Goal: Task Accomplishment & Management: Manage account settings

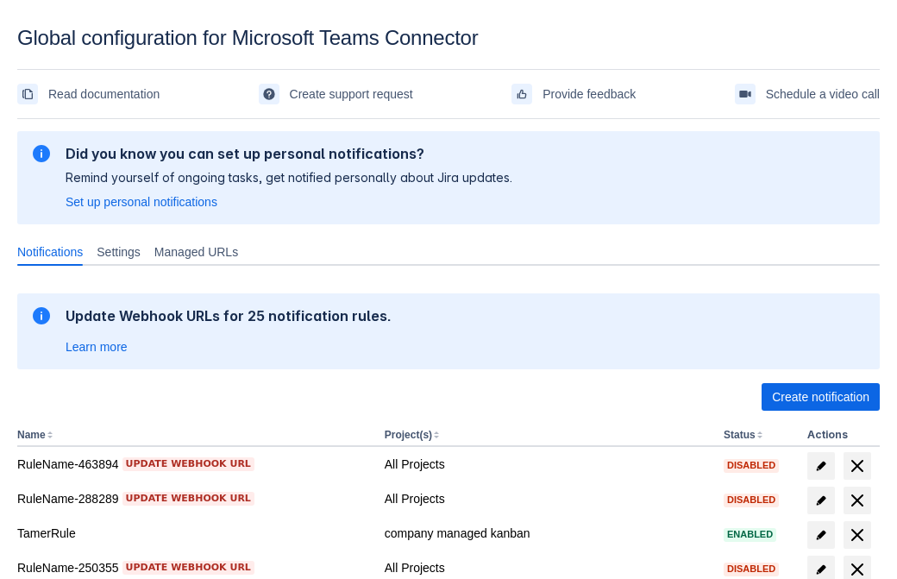
click at [820, 397] on span "Create notification" at bounding box center [820, 397] width 97 height 28
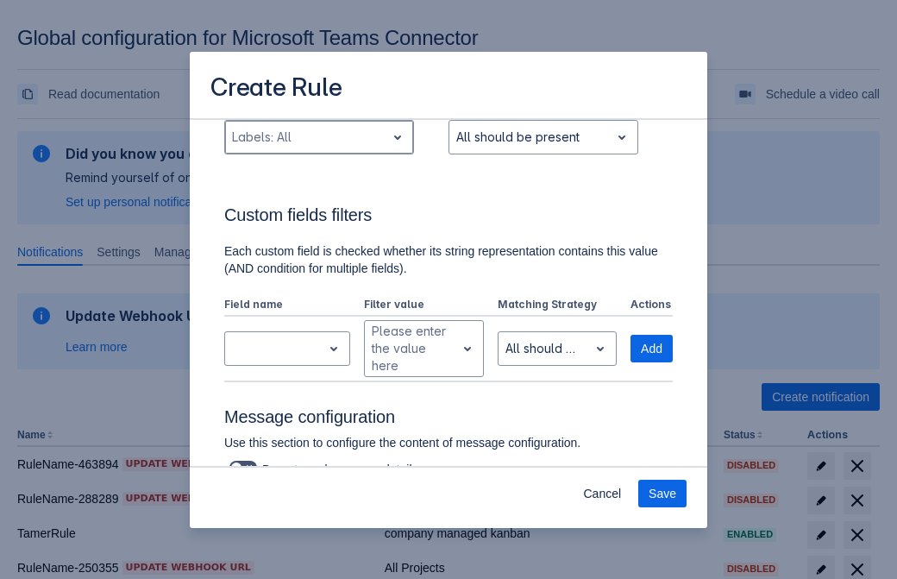
click at [318, 147] on div "Scrollable content" at bounding box center [305, 137] width 147 height 21
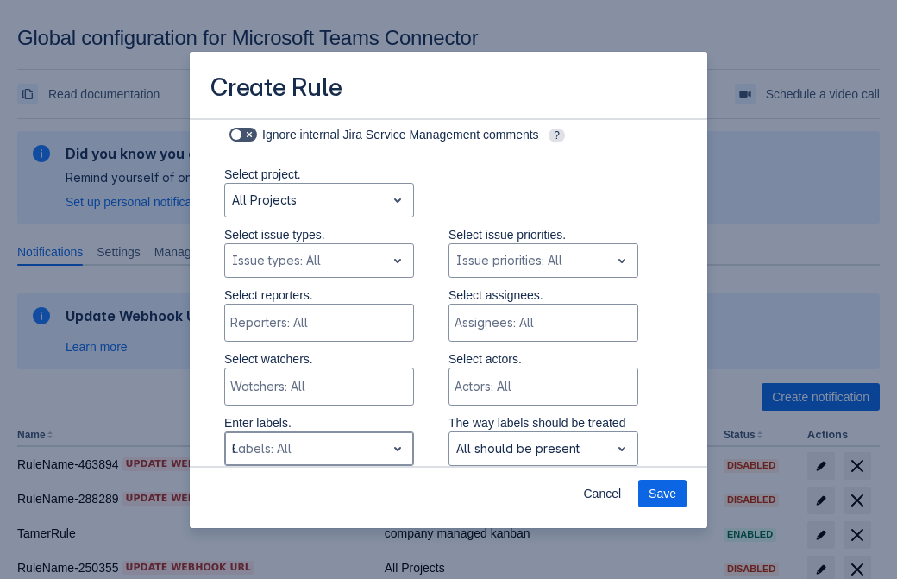
type input "658024_label"
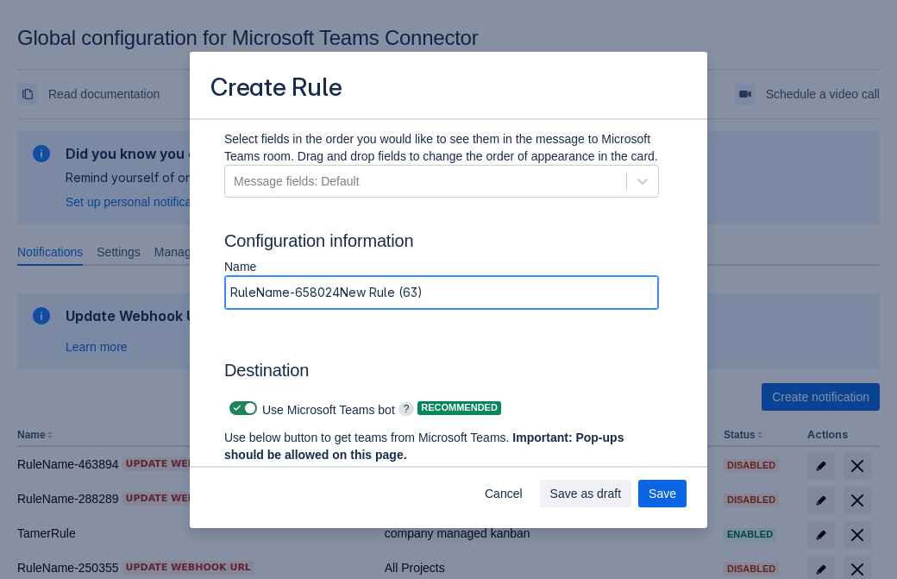
type input "RuleName-658024New Rule (63)"
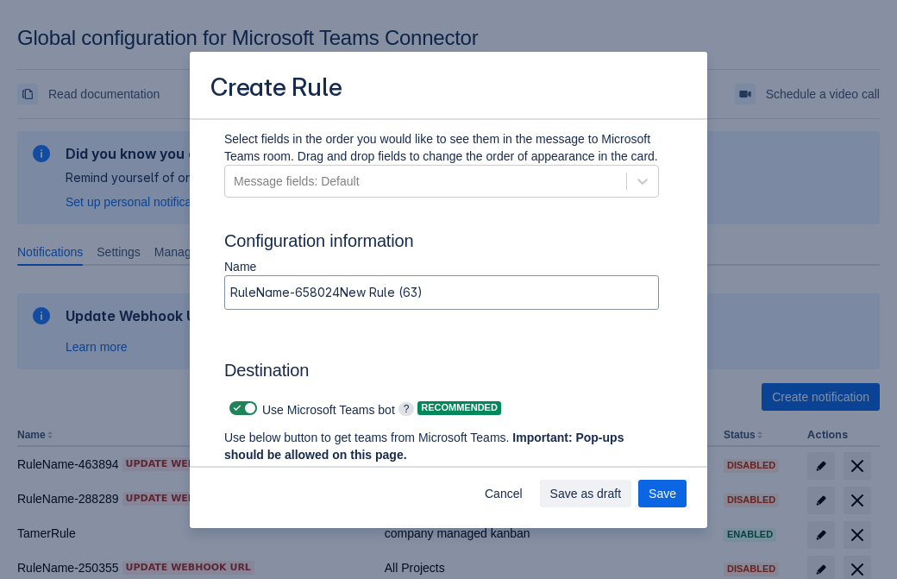
click at [235, 408] on span "Scrollable content" at bounding box center [237, 408] width 14 height 14
click at [235, 408] on input "Scrollable content" at bounding box center [234, 408] width 11 height 11
checkbox input "false"
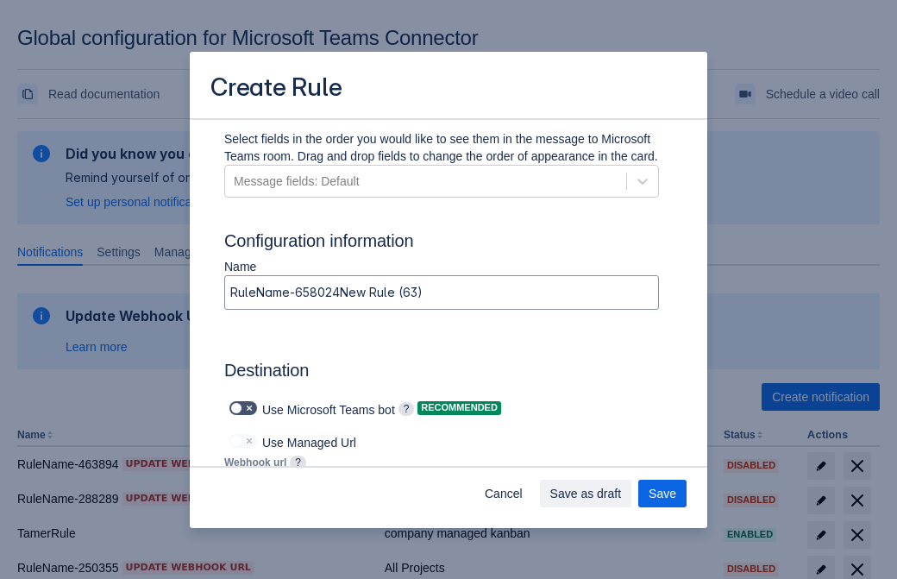
type input "https://prod-172.westeurope.logic.azure.com:443/workflows/ae977bb6ae334c9d95dfe…"
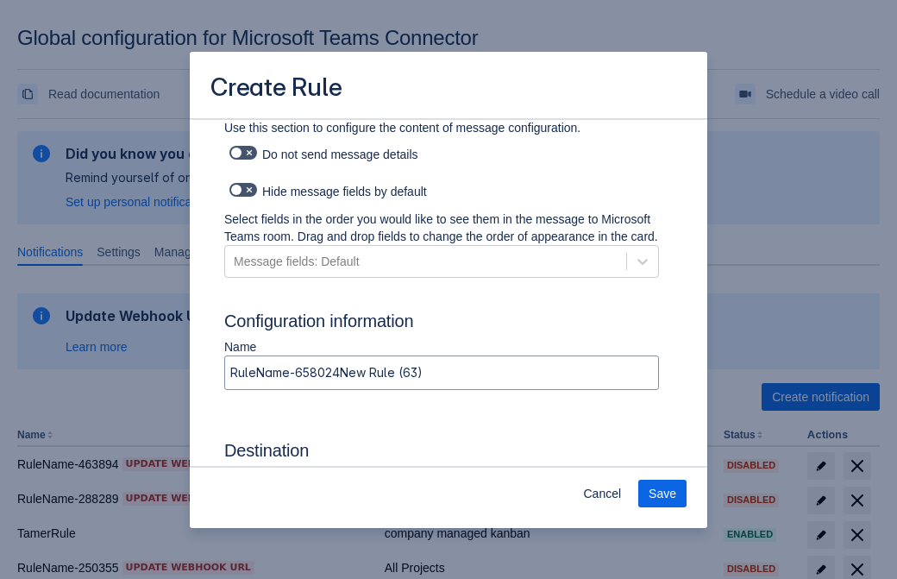
click at [662, 493] on span "Save" at bounding box center [662, 493] width 28 height 28
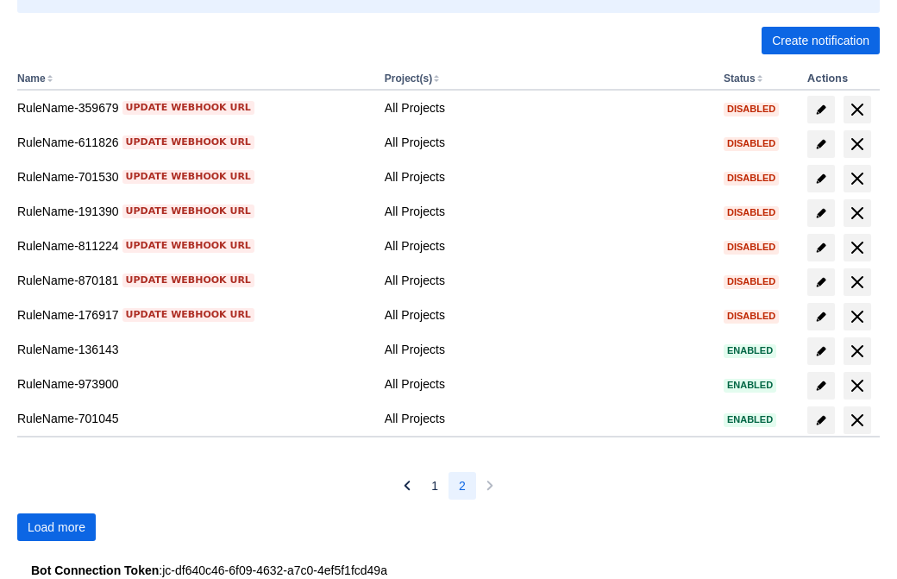
click at [56, 527] on span "Load more" at bounding box center [57, 527] width 58 height 28
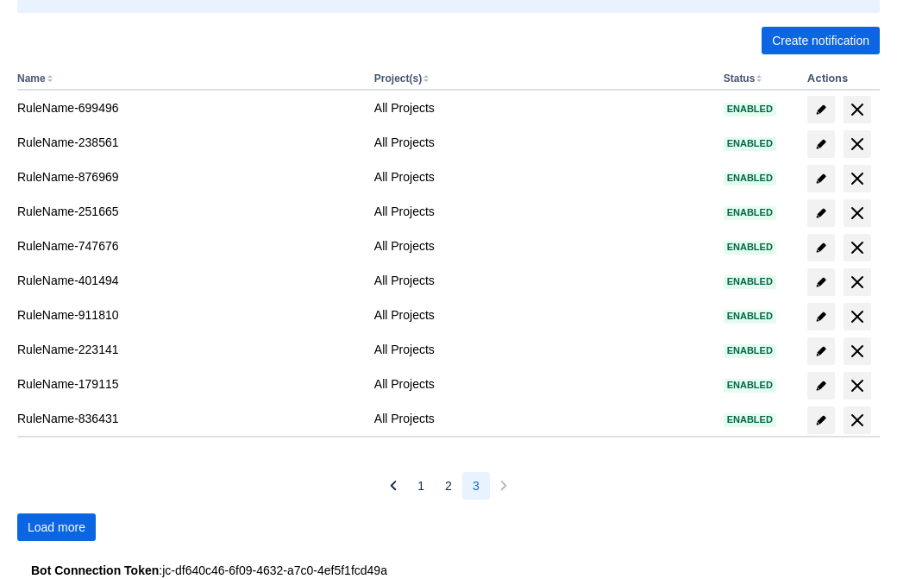
click at [56, 527] on span "Load more" at bounding box center [57, 527] width 58 height 28
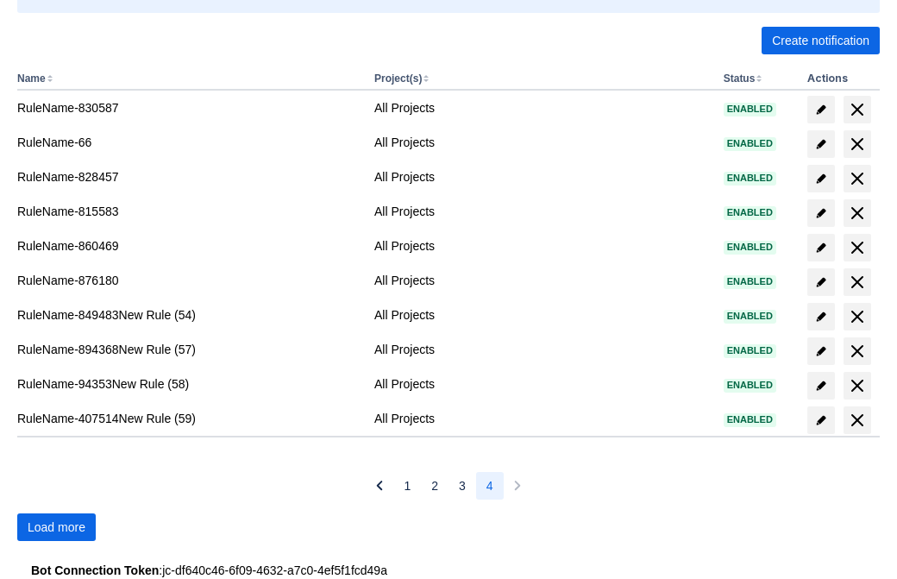
click at [56, 527] on span "Load more" at bounding box center [57, 527] width 58 height 28
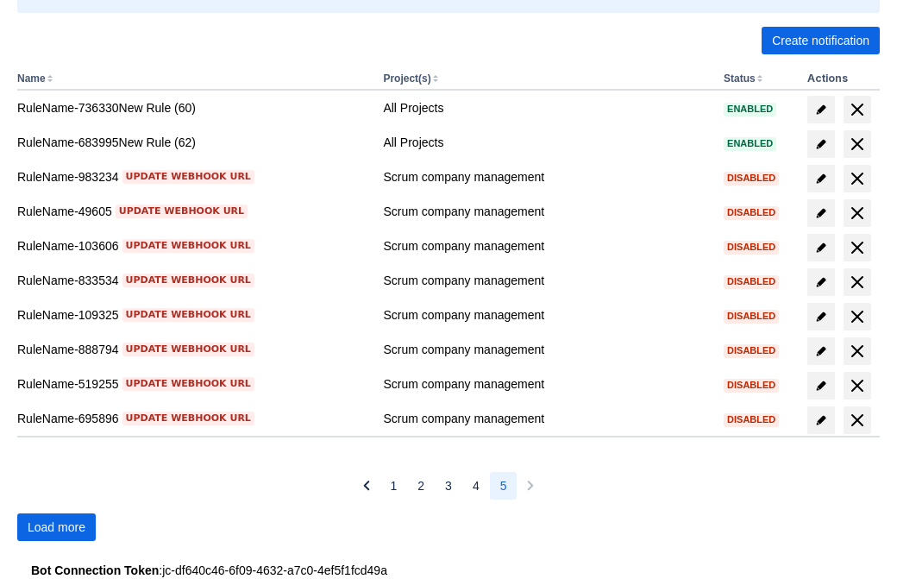
click at [56, 527] on span "Load more" at bounding box center [57, 527] width 58 height 28
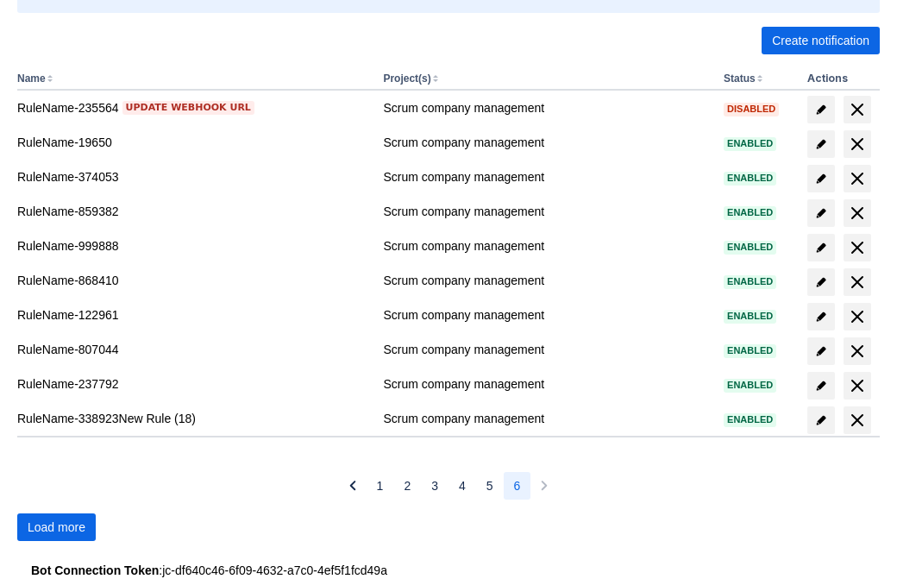
click at [56, 527] on span "Load more" at bounding box center [57, 527] width 58 height 28
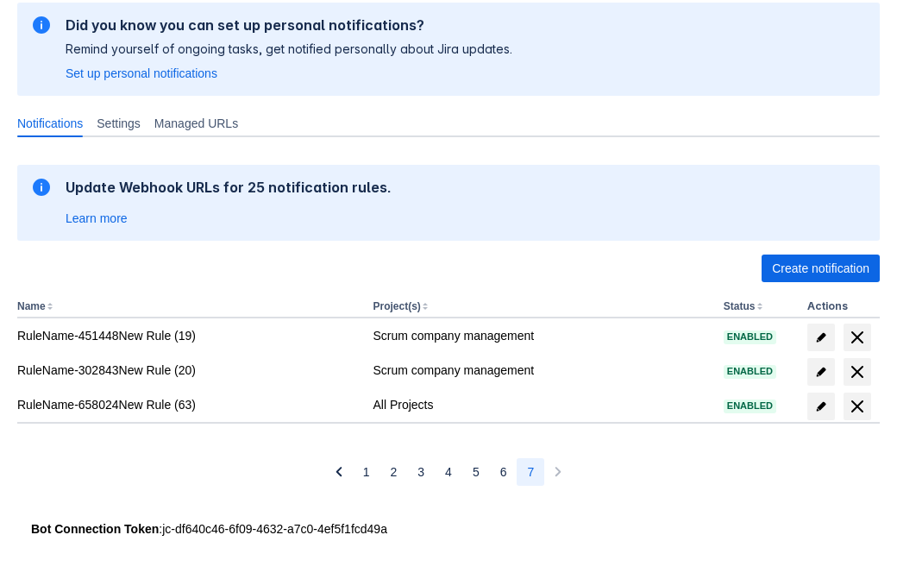
scroll to position [128, 0]
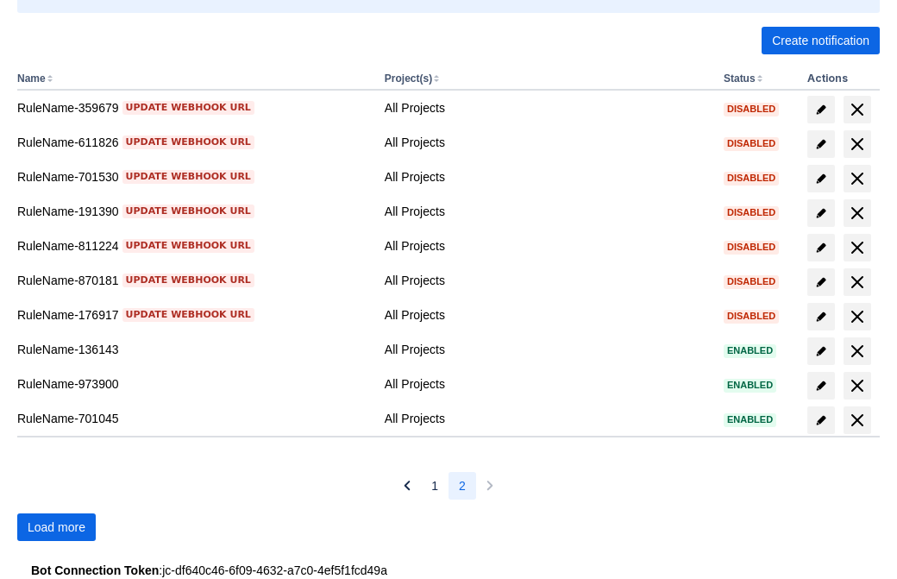
click at [56, 527] on span "Load more" at bounding box center [57, 527] width 58 height 28
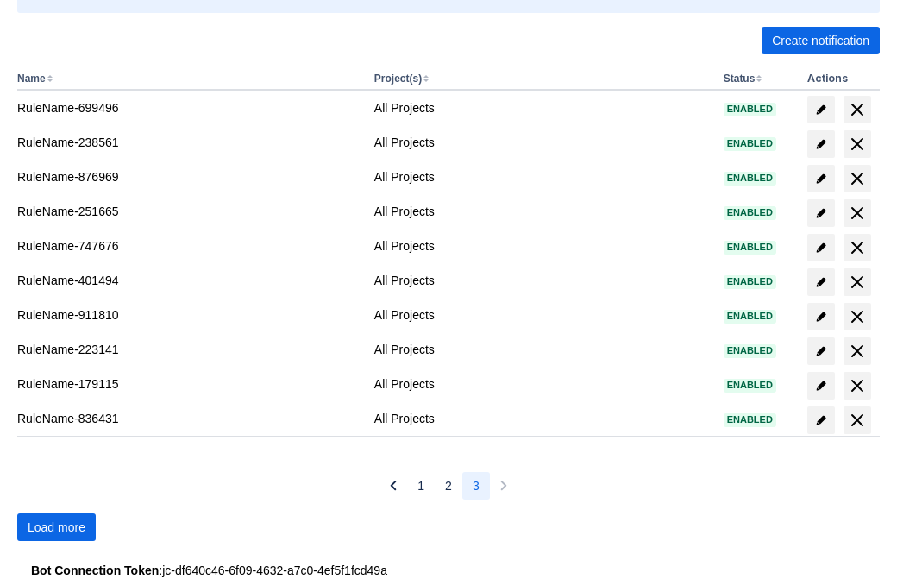
click at [56, 527] on span "Load more" at bounding box center [57, 527] width 58 height 28
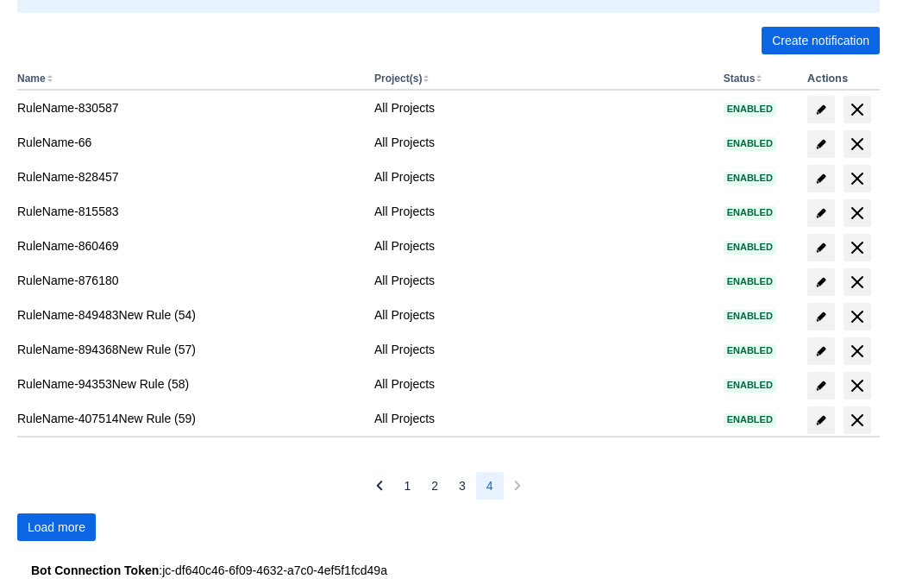
click at [56, 527] on span "Load more" at bounding box center [57, 527] width 58 height 28
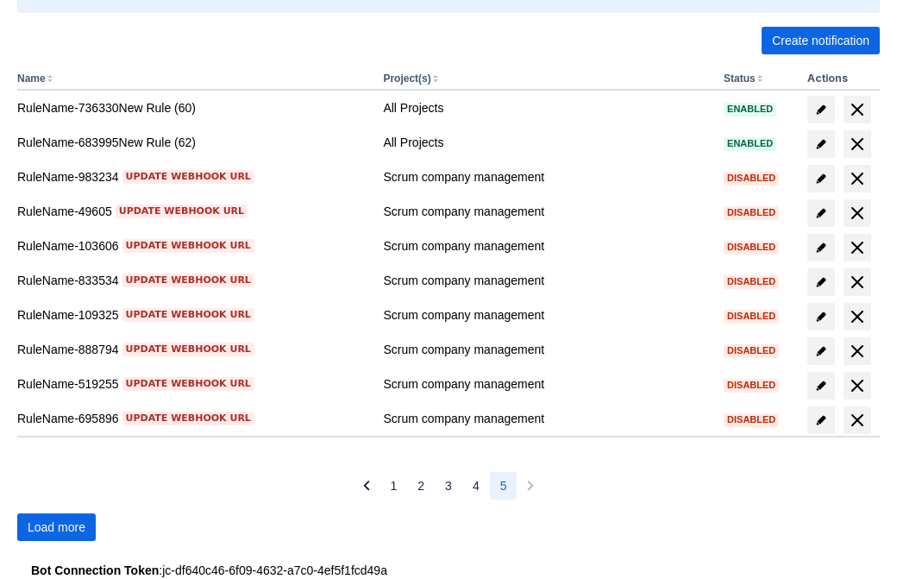
click at [56, 527] on span "Load more" at bounding box center [57, 527] width 58 height 28
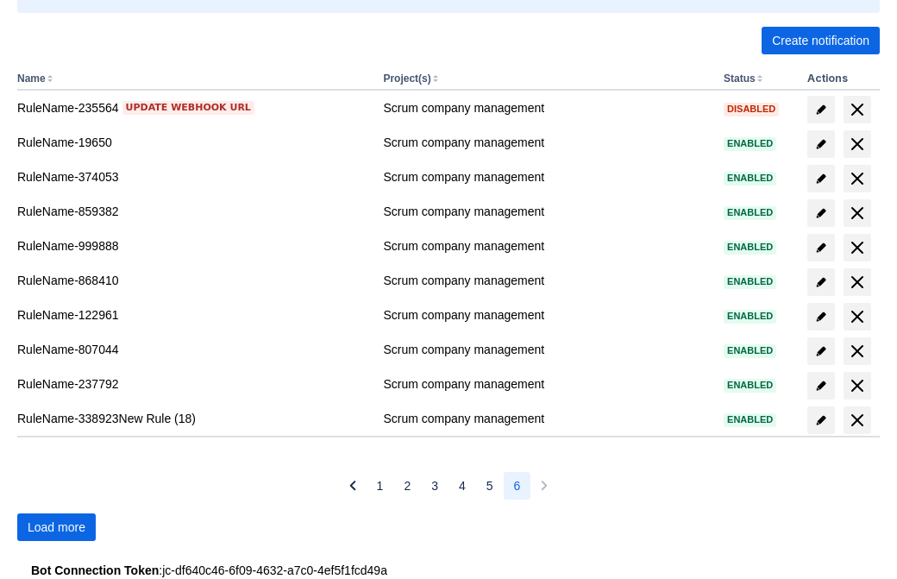
click at [56, 527] on span "Load more" at bounding box center [57, 527] width 58 height 28
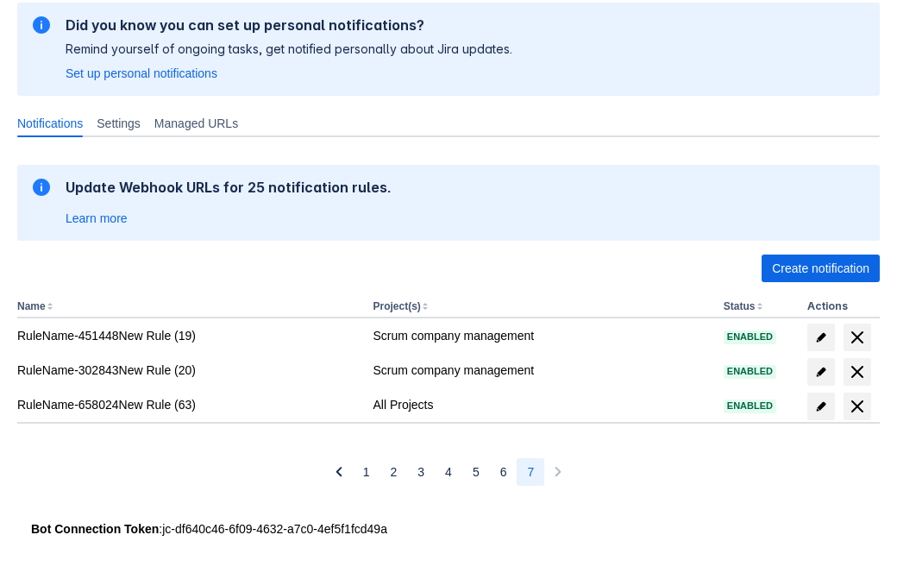
scroll to position [128, 0]
click at [856, 406] on span "delete" at bounding box center [857, 406] width 21 height 21
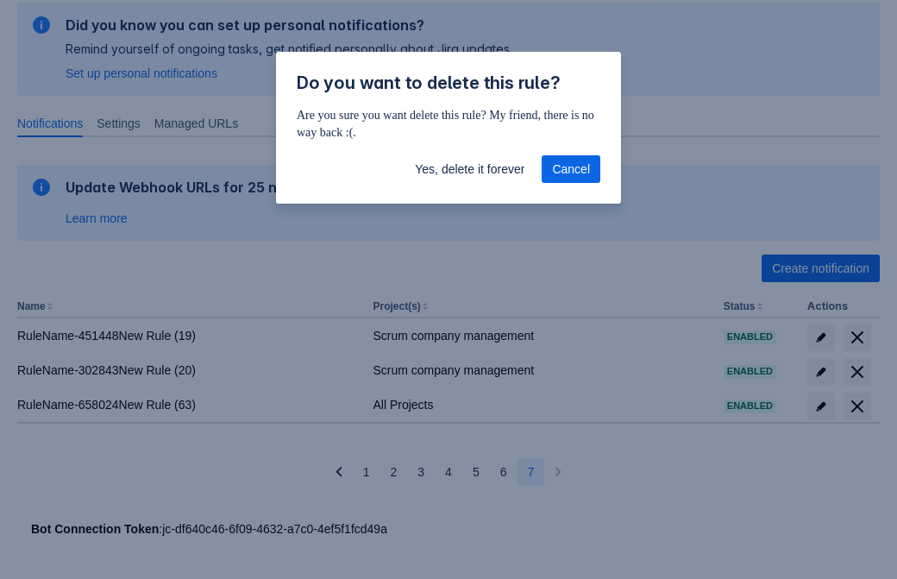
click at [469, 169] on span "Yes, delete it forever" at bounding box center [470, 169] width 110 height 28
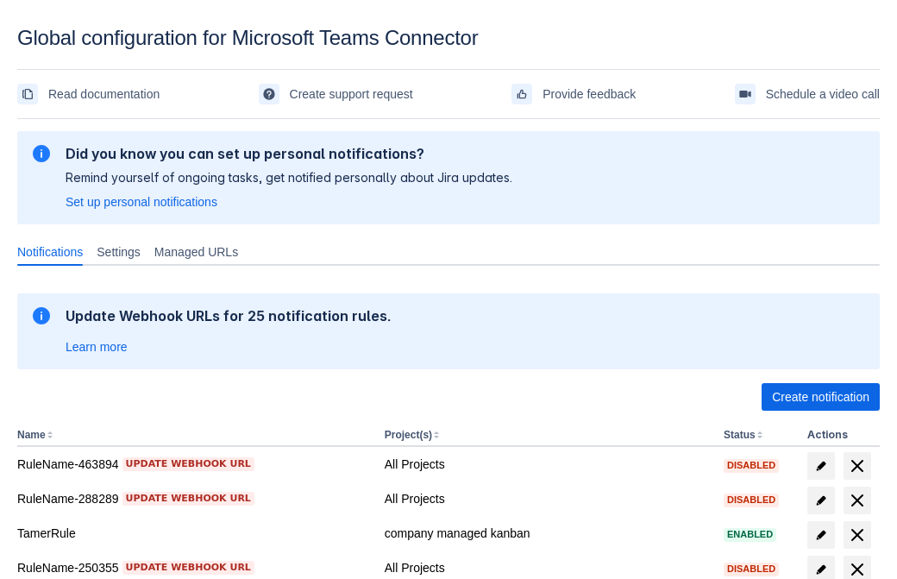
click at [820, 397] on span "Create notification" at bounding box center [820, 397] width 97 height 28
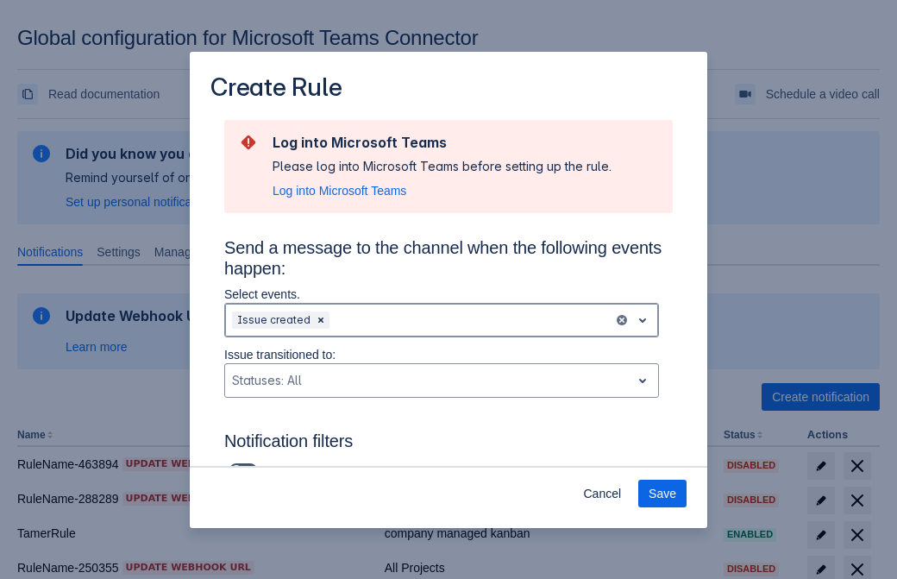
click at [441, 320] on div "Scrollable content" at bounding box center [469, 320] width 273 height 21
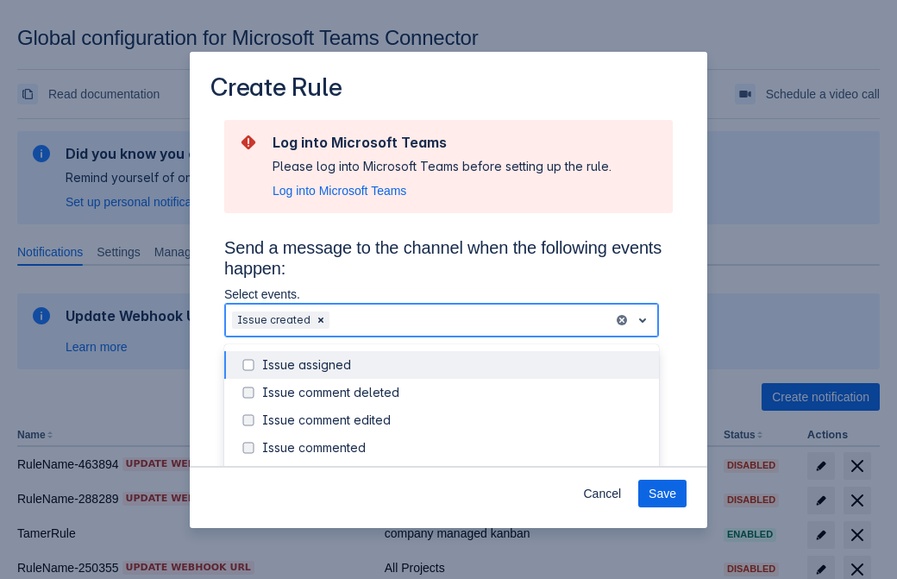
click at [455, 466] on div "Issue created" at bounding box center [455, 474] width 386 height 17
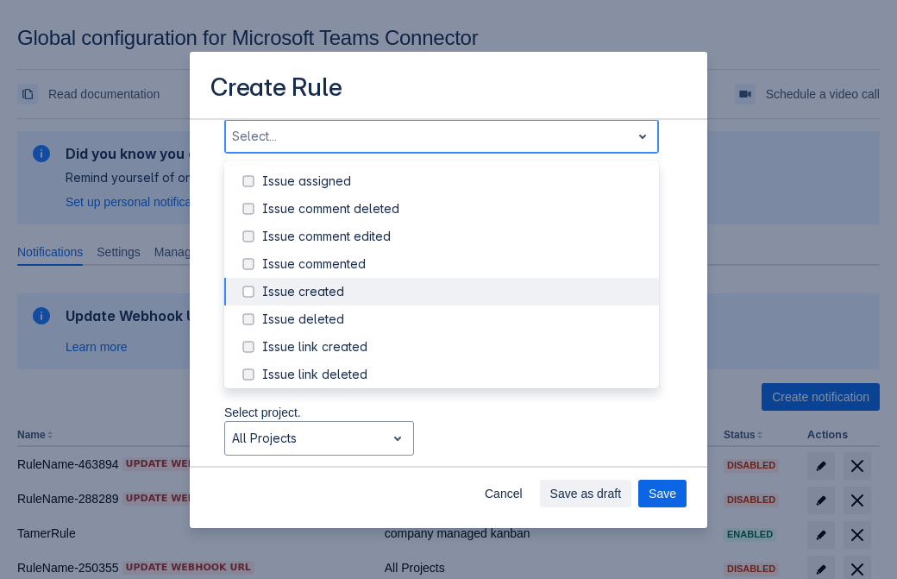
click at [455, 448] on div "Issue updated" at bounding box center [455, 456] width 386 height 17
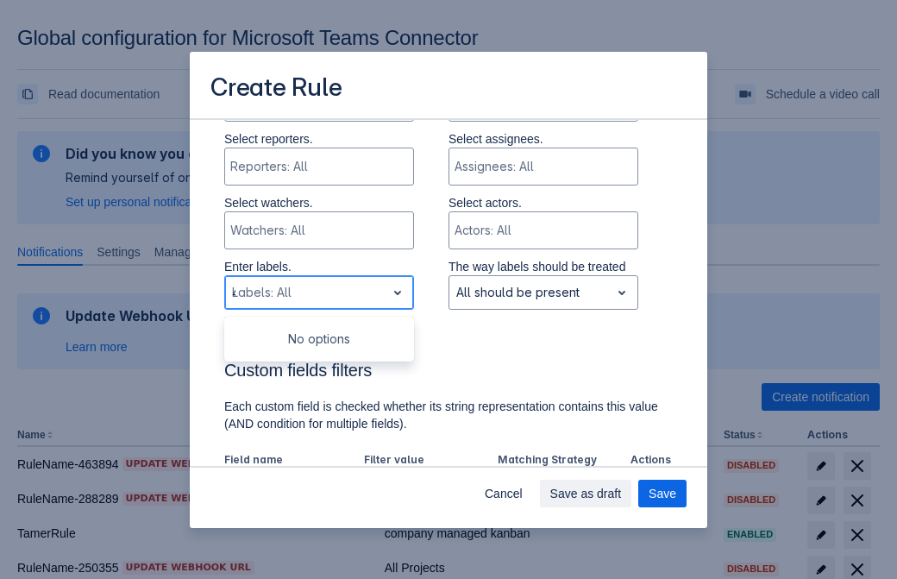
type input "451126_label"
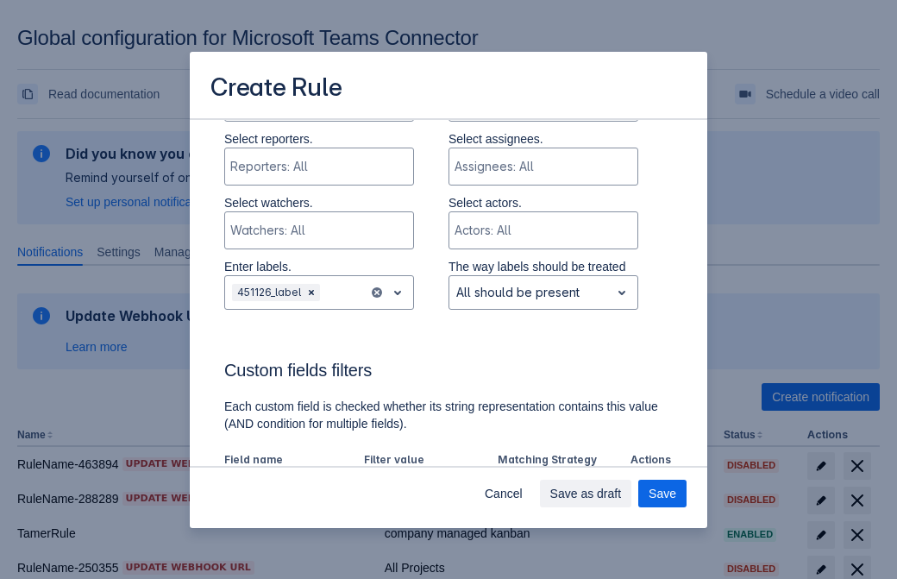
scroll to position [1130, 0]
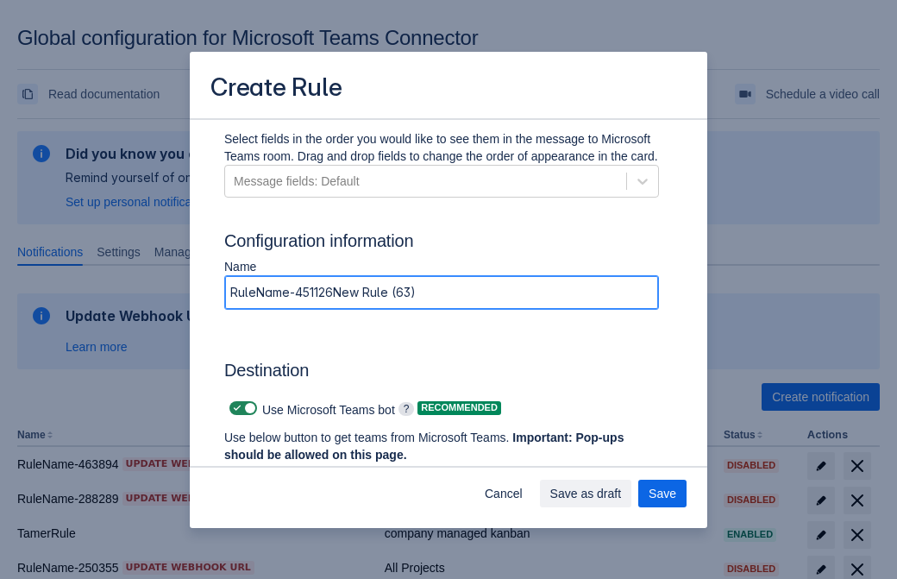
type input "RuleName-451126New Rule (63)"
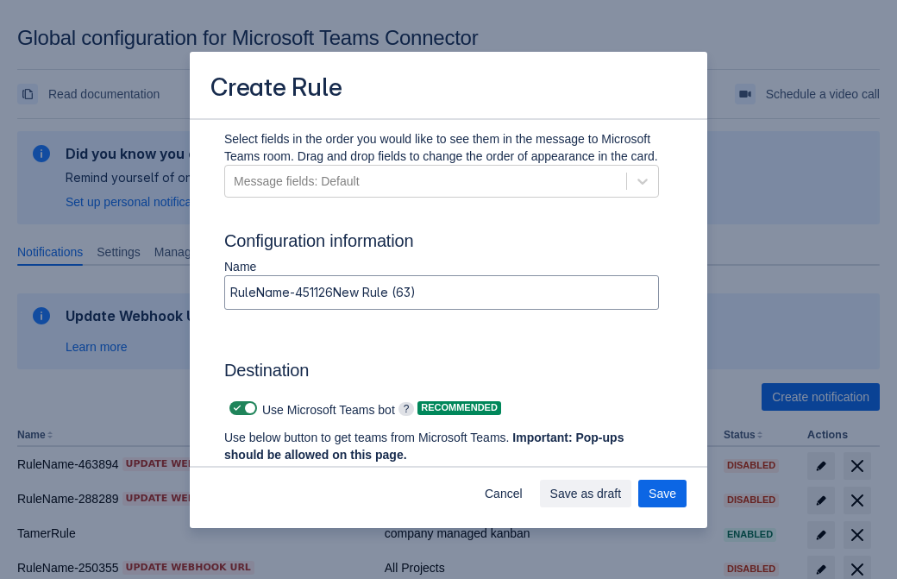
click at [235, 408] on span "Scrollable content" at bounding box center [237, 408] width 14 height 14
click at [235, 408] on input "Scrollable content" at bounding box center [234, 408] width 11 height 11
checkbox input "false"
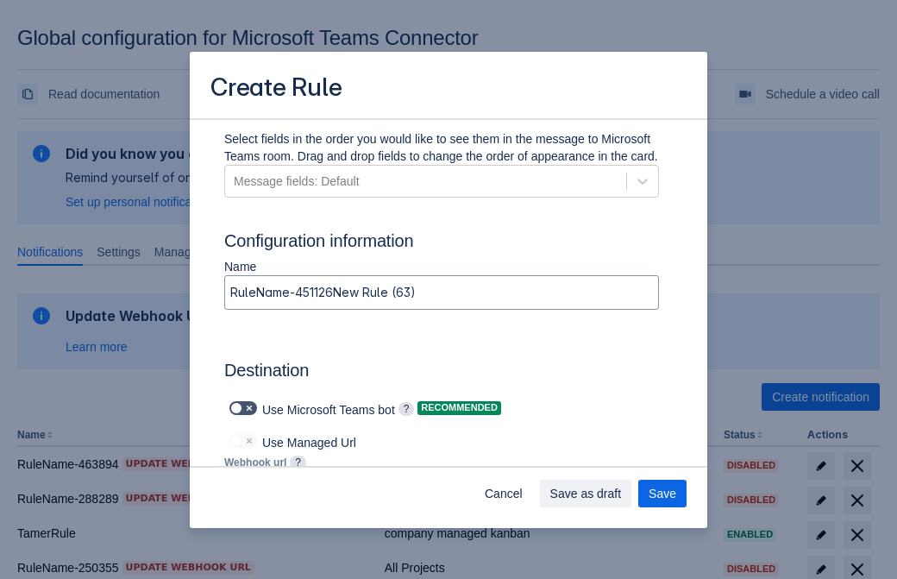
type input "https://prod-112.westeurope.logic.azure.com:443/workflows/bae959254738451b85002…"
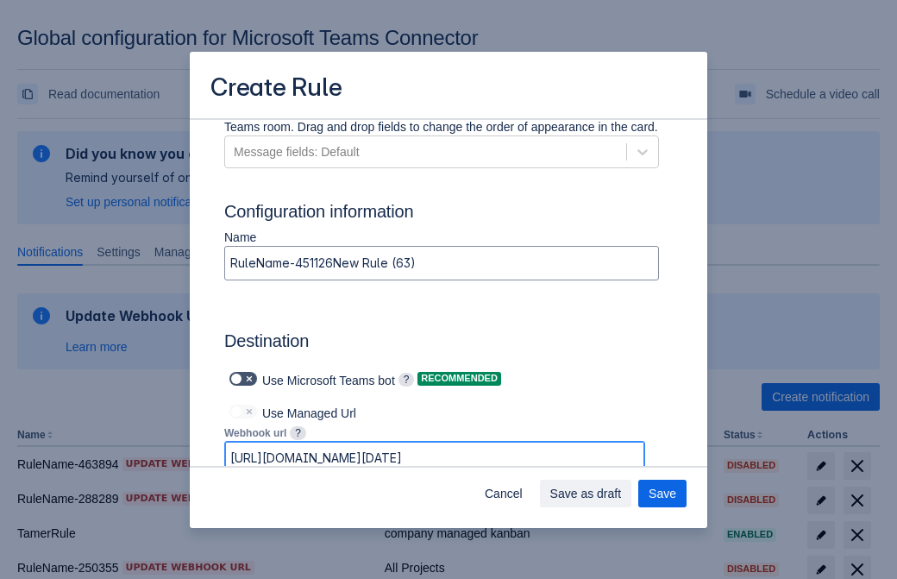
click at [622, 493] on span "Save as draft" at bounding box center [586, 493] width 72 height 28
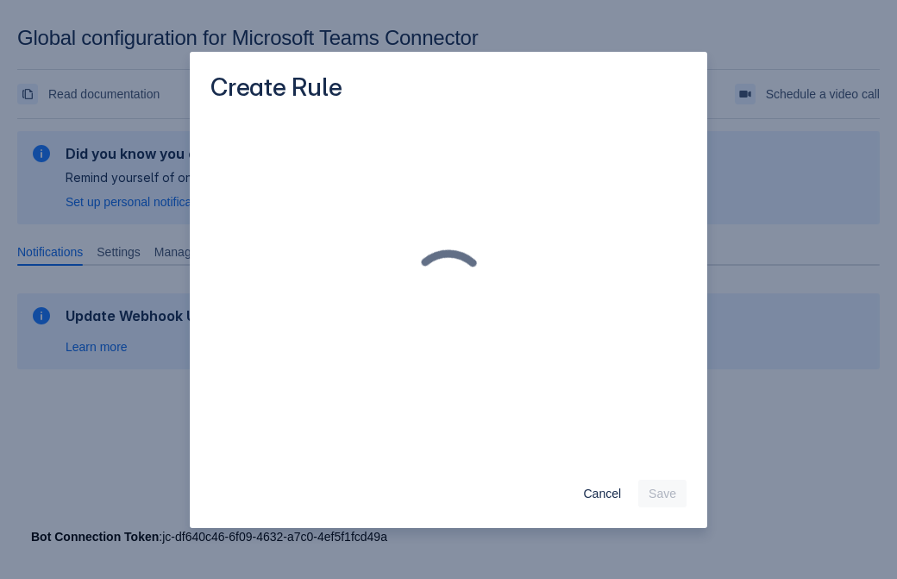
scroll to position [0, 0]
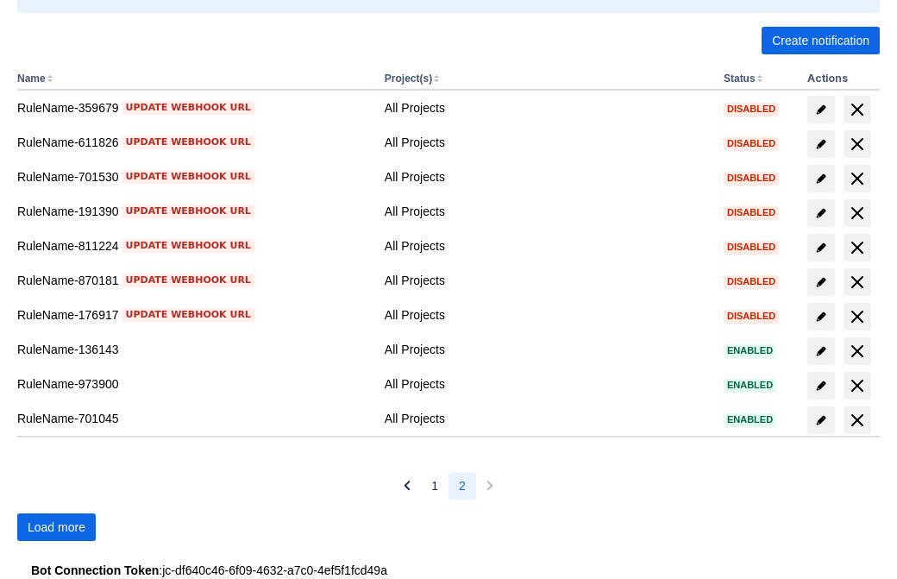
click at [56, 527] on span "Load more" at bounding box center [57, 527] width 58 height 28
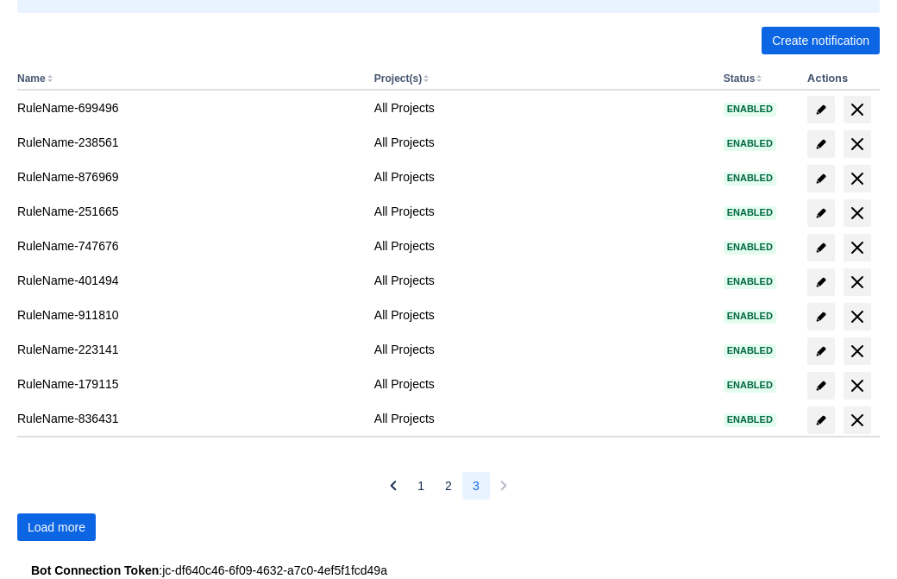
click at [56, 527] on span "Load more" at bounding box center [57, 527] width 58 height 28
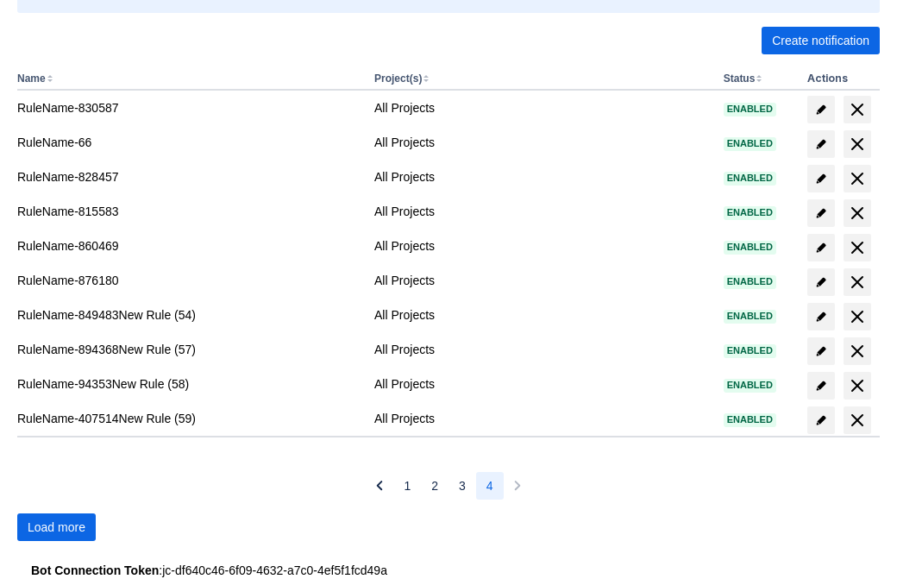
click at [56, 527] on span "Load more" at bounding box center [57, 527] width 58 height 28
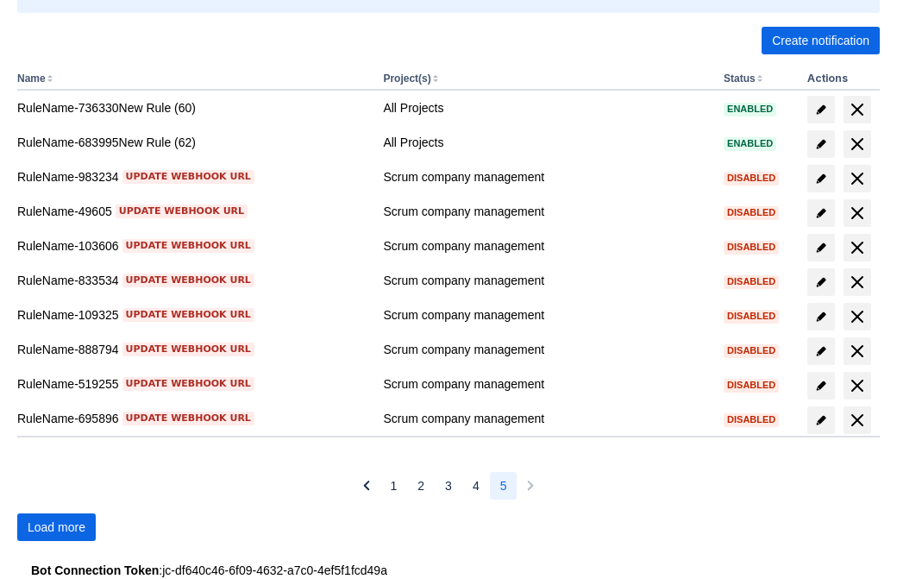
click at [56, 527] on span "Load more" at bounding box center [57, 527] width 58 height 28
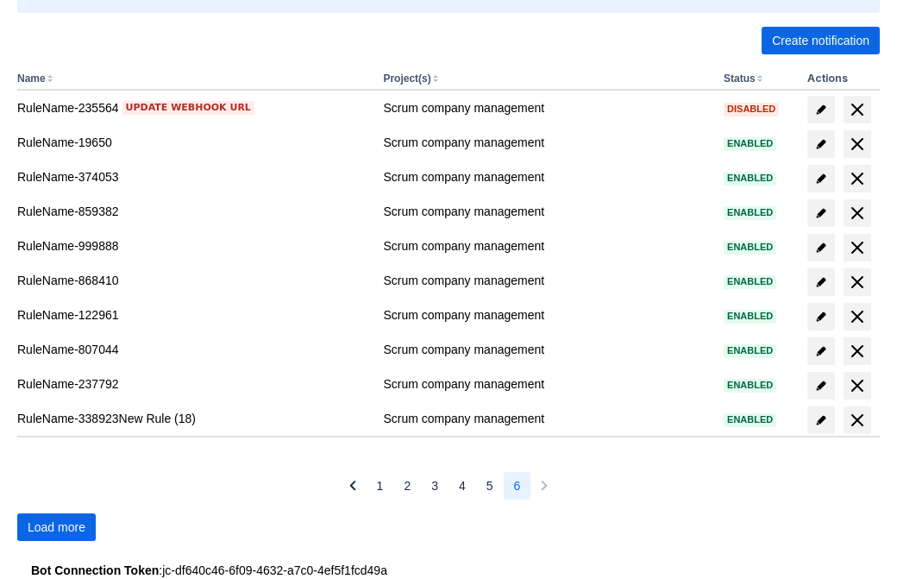
click at [56, 527] on span "Load more" at bounding box center [57, 527] width 58 height 28
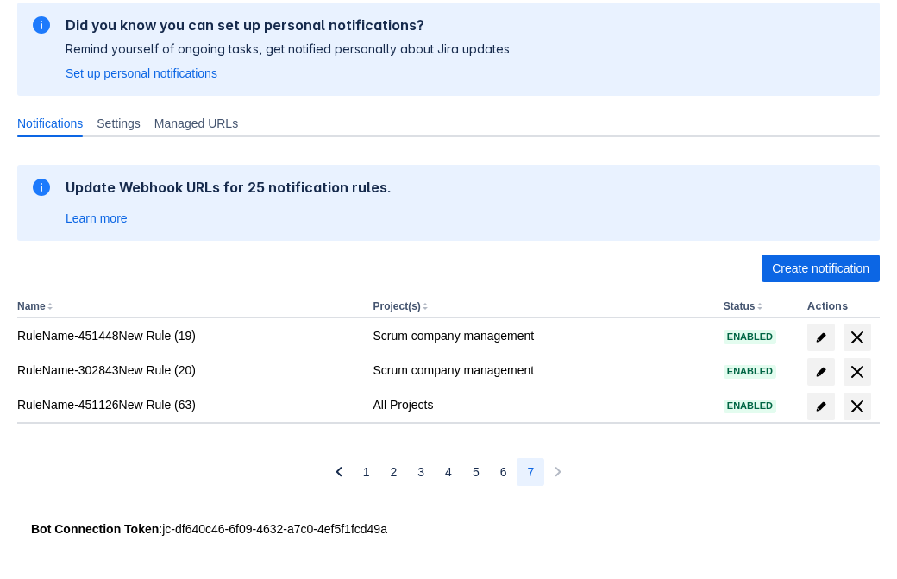
scroll to position [128, 0]
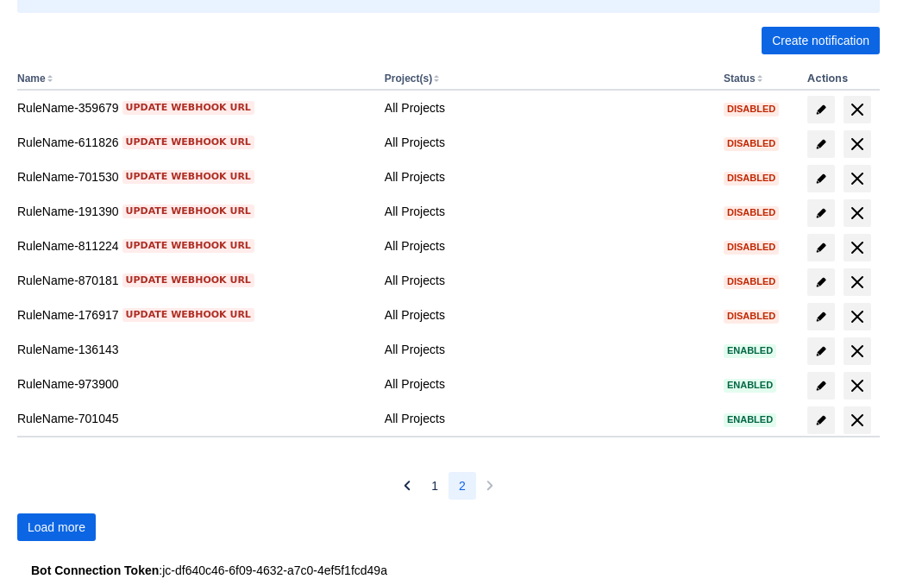
click at [56, 527] on span "Load more" at bounding box center [57, 527] width 58 height 28
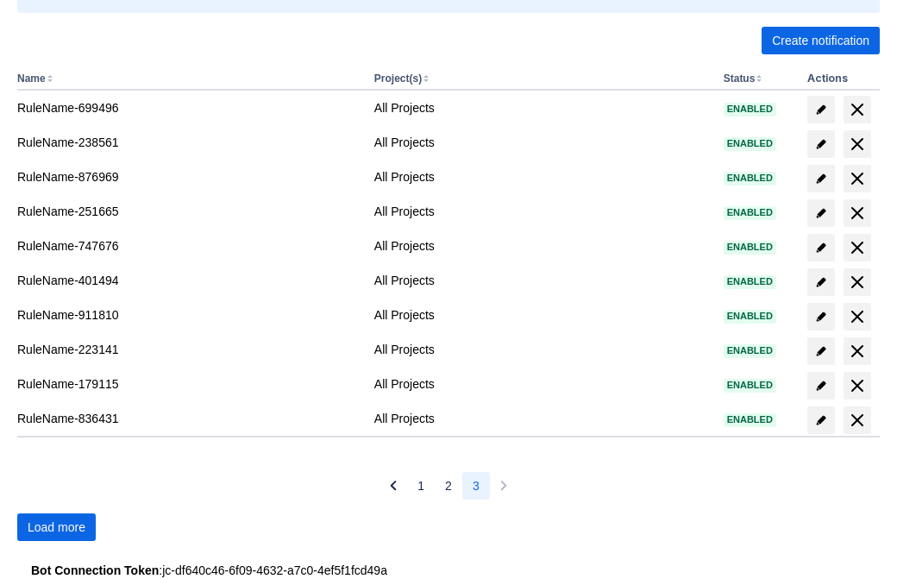
click at [56, 527] on span "Load more" at bounding box center [57, 527] width 58 height 28
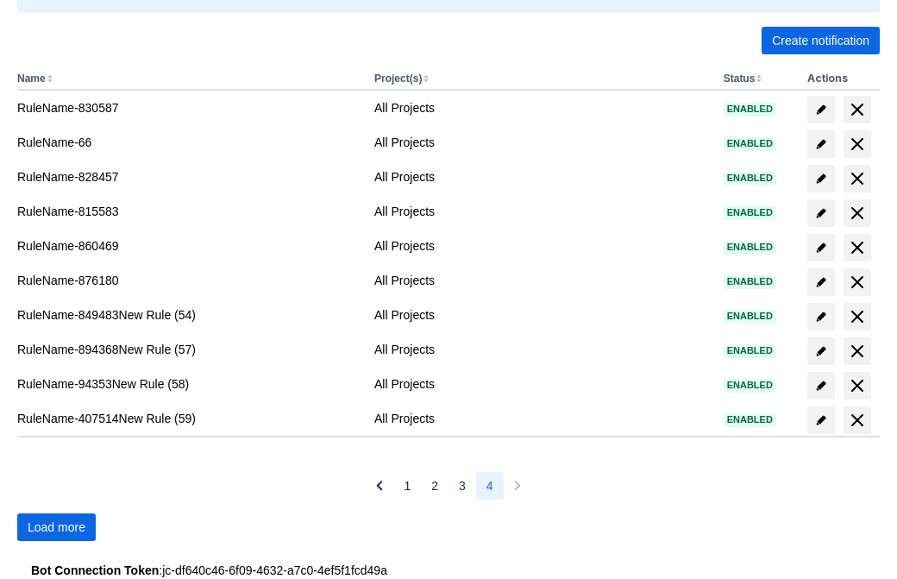
click at [56, 527] on span "Load more" at bounding box center [57, 527] width 58 height 28
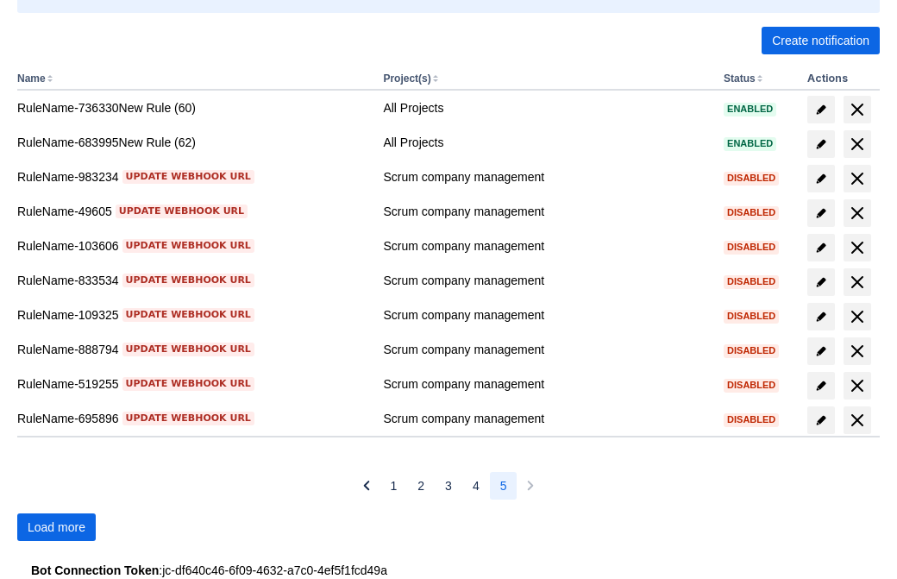
click at [56, 527] on span "Load more" at bounding box center [57, 527] width 58 height 28
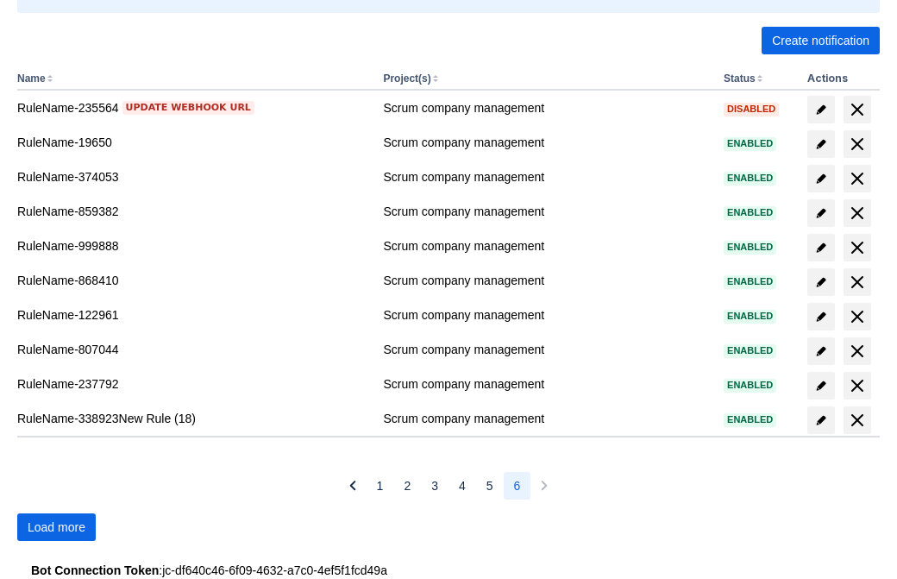
click at [56, 527] on span "Load more" at bounding box center [57, 527] width 58 height 28
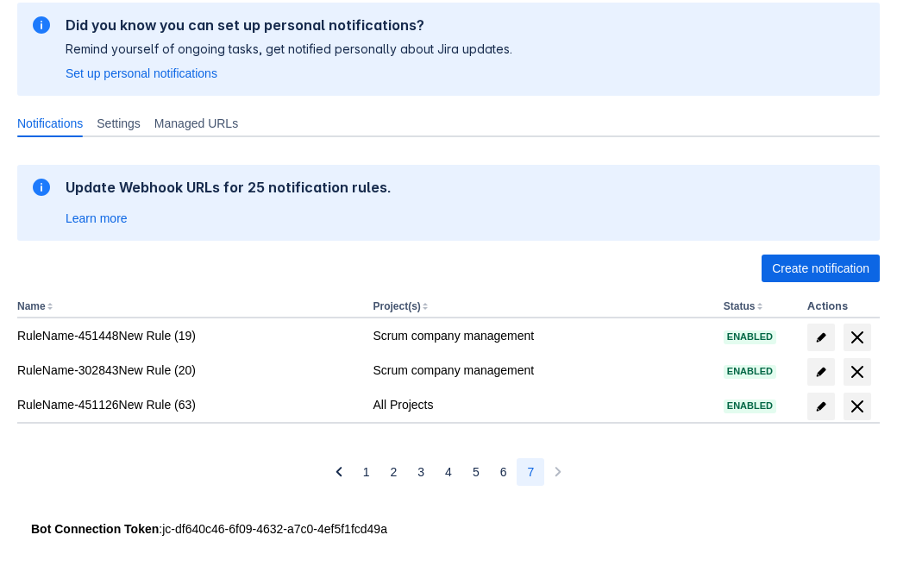
scroll to position [128, 0]
click at [856, 406] on span "delete" at bounding box center [857, 406] width 21 height 21
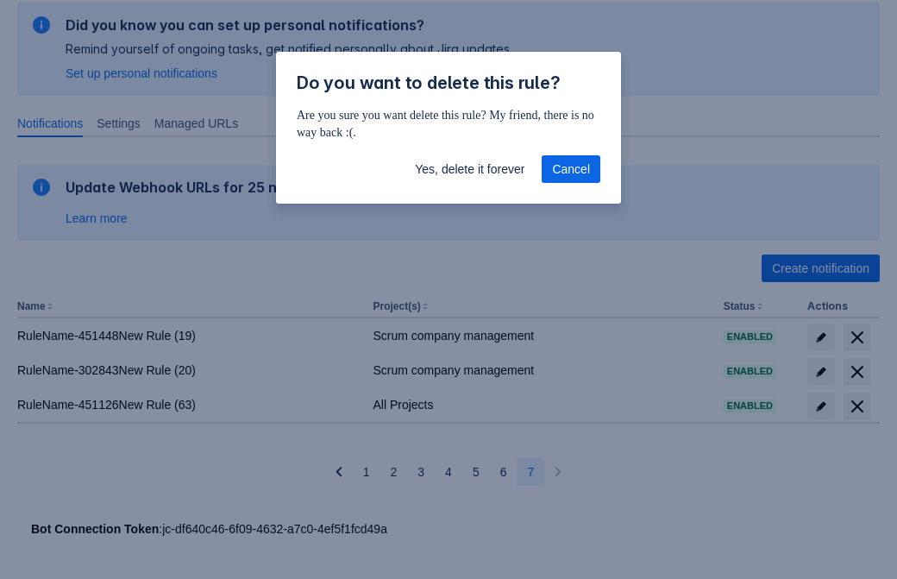
click at [469, 169] on span "Yes, delete it forever" at bounding box center [470, 169] width 110 height 28
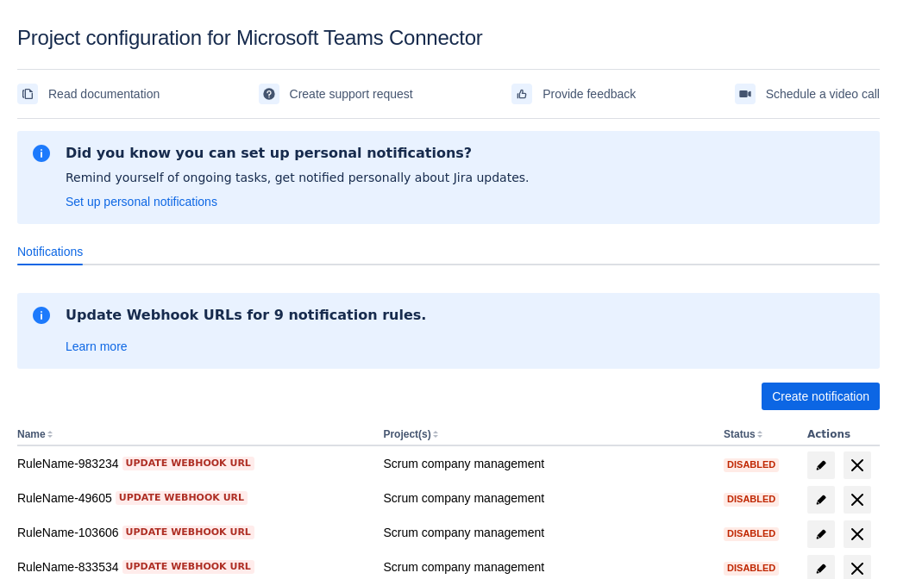
click at [820, 397] on span "Create notification" at bounding box center [820, 397] width 97 height 28
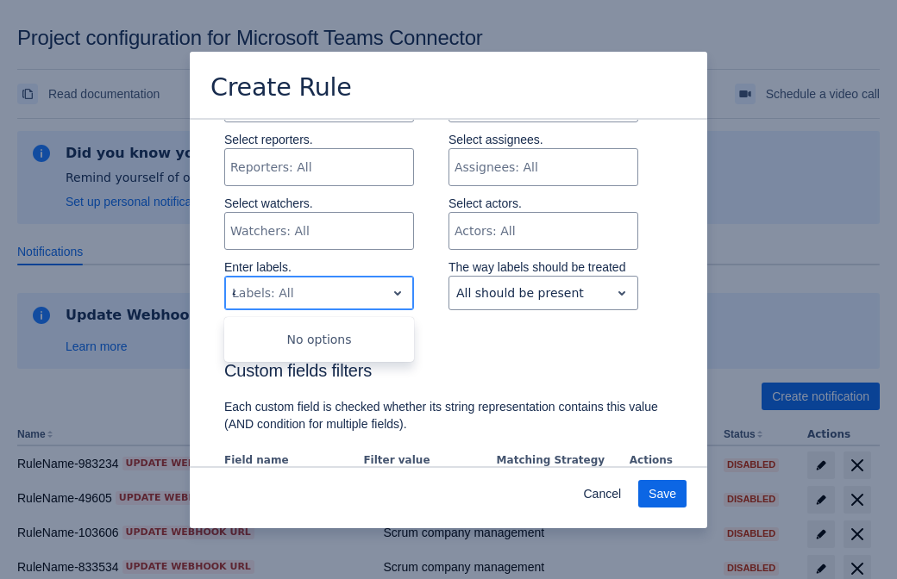
type input "468292_label"
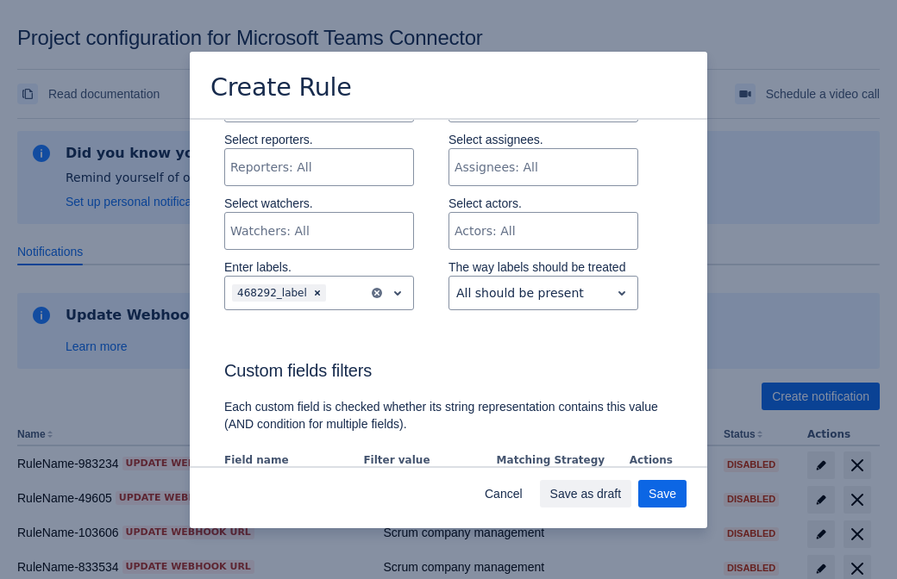
scroll to position [1051, 0]
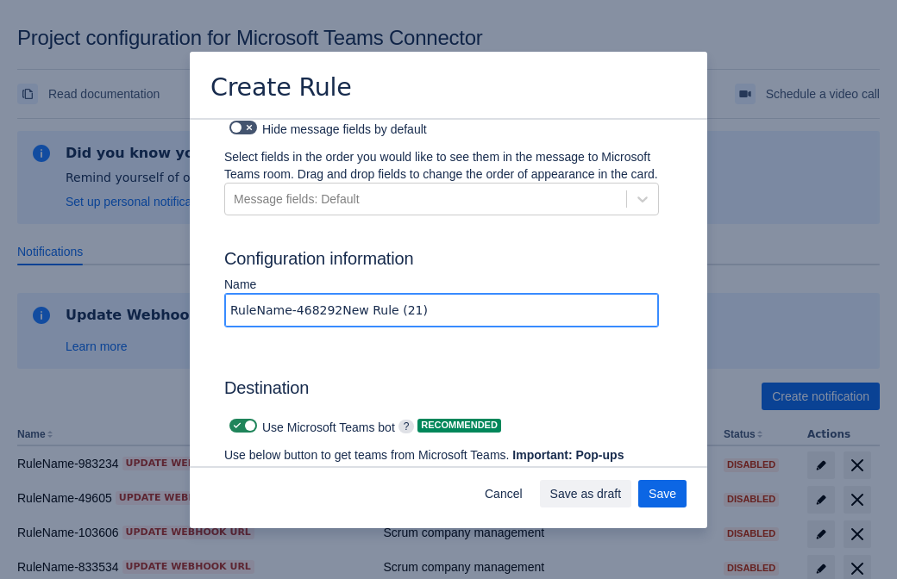
type input "RuleName-468292New Rule (21)"
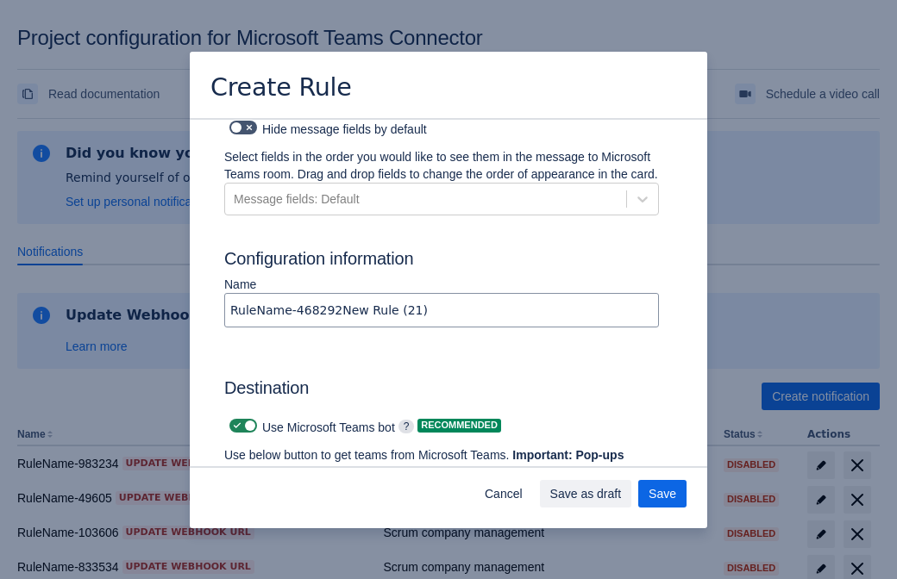
click at [235, 419] on span at bounding box center [237, 426] width 14 height 14
click at [235, 421] on input "checkbox" at bounding box center [234, 426] width 11 height 11
checkbox input "false"
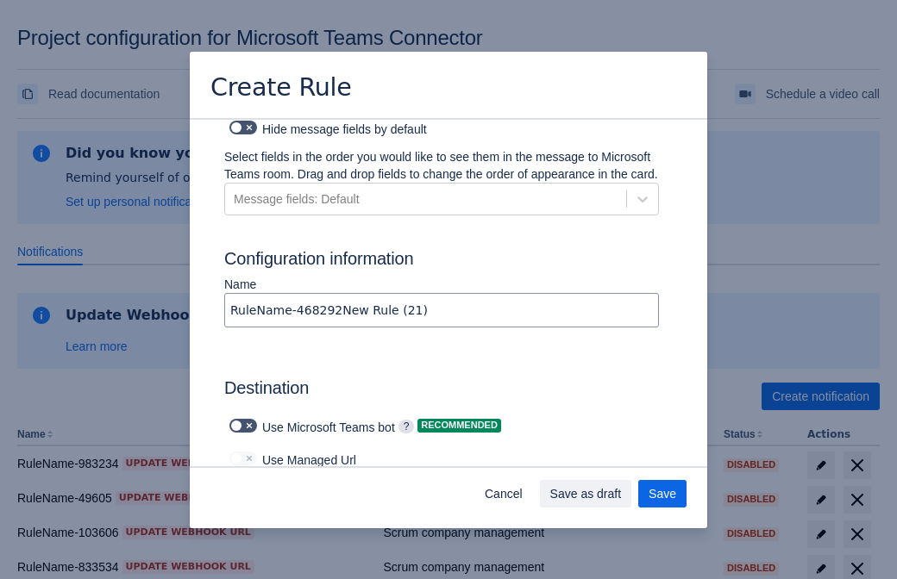
type input "https://prod-103.westeurope.logic.azure.com:443/workflows/562279af401f414e8dae6…"
click at [622, 494] on span "Save as draft" at bounding box center [586, 494] width 72 height 28
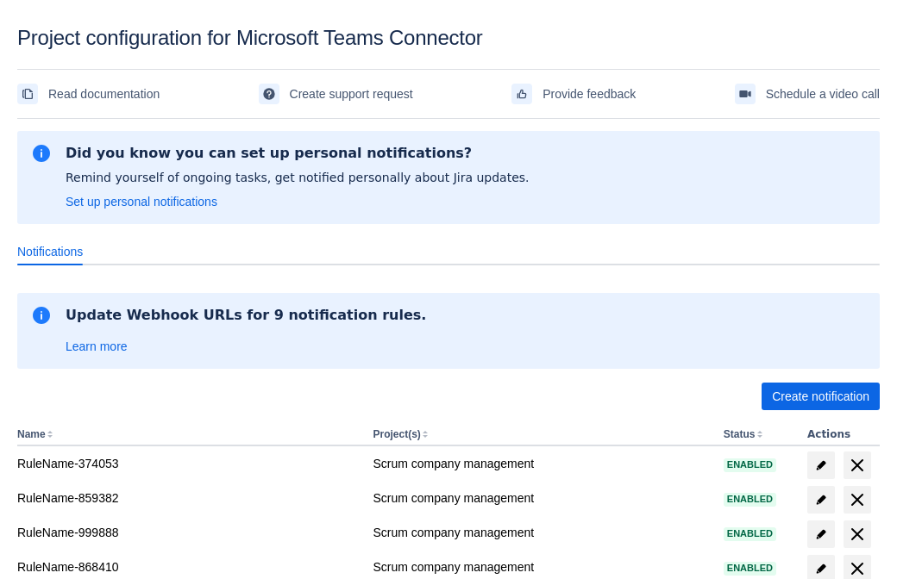
scroll to position [338, 0]
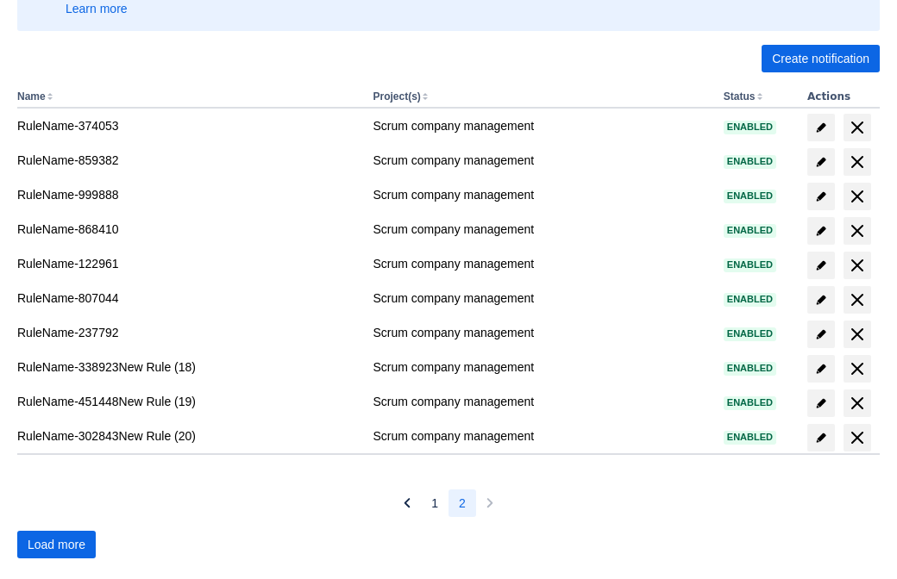
click at [56, 545] on span "Load more" at bounding box center [57, 545] width 58 height 28
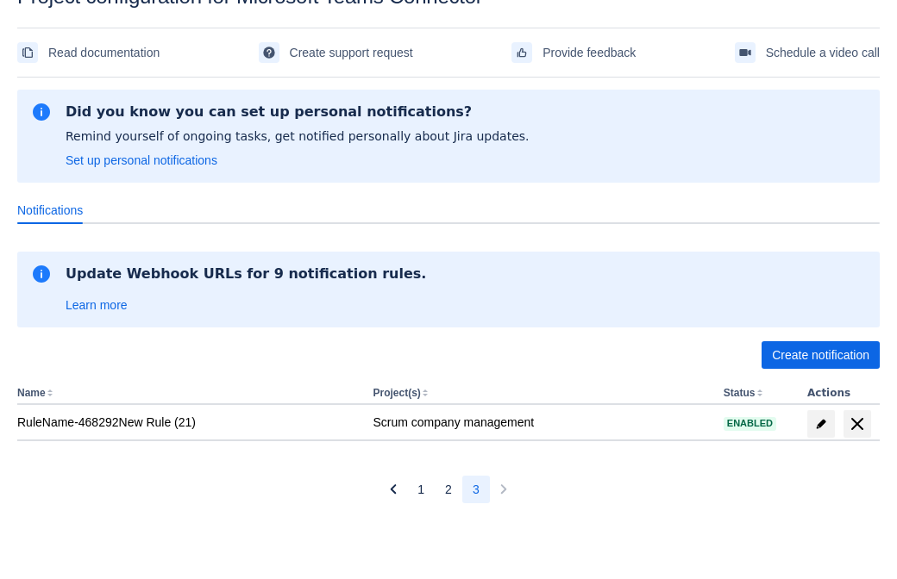
scroll to position [41, 0]
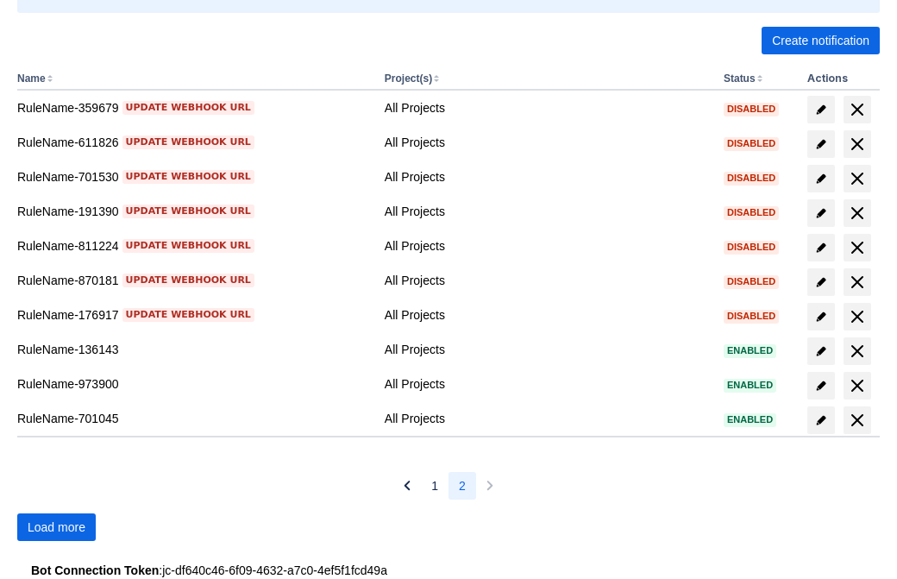
click at [56, 527] on span "Load more" at bounding box center [57, 527] width 58 height 28
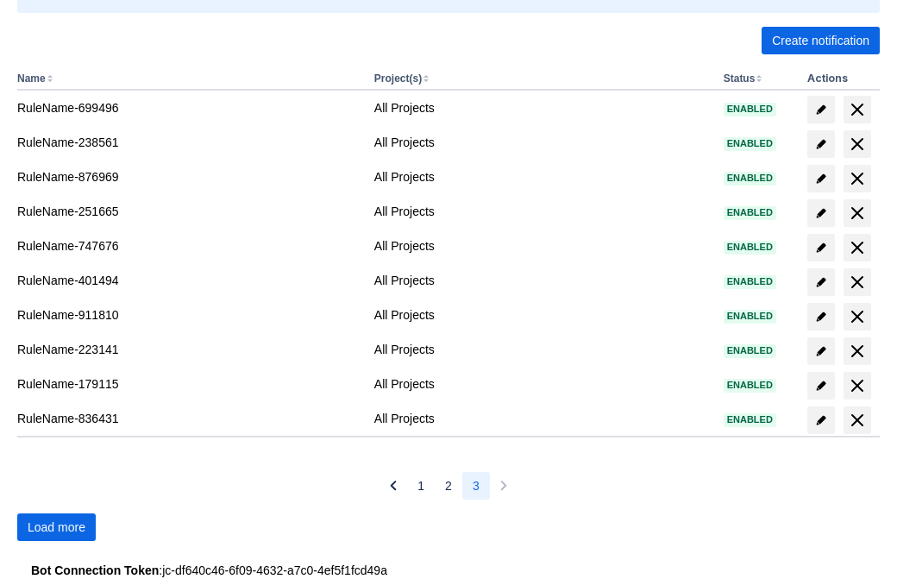
click at [56, 527] on span "Load more" at bounding box center [57, 527] width 58 height 28
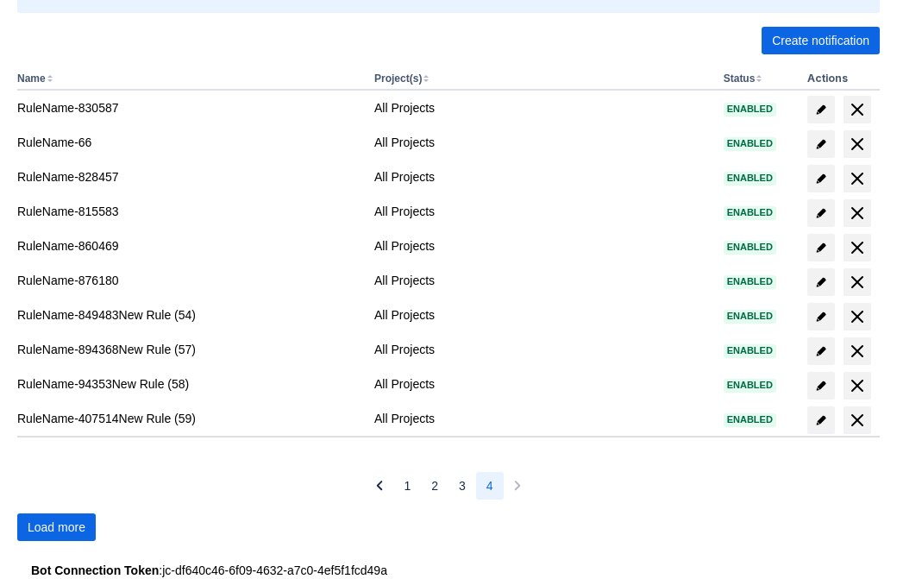
click at [56, 527] on span "Load more" at bounding box center [57, 527] width 58 height 28
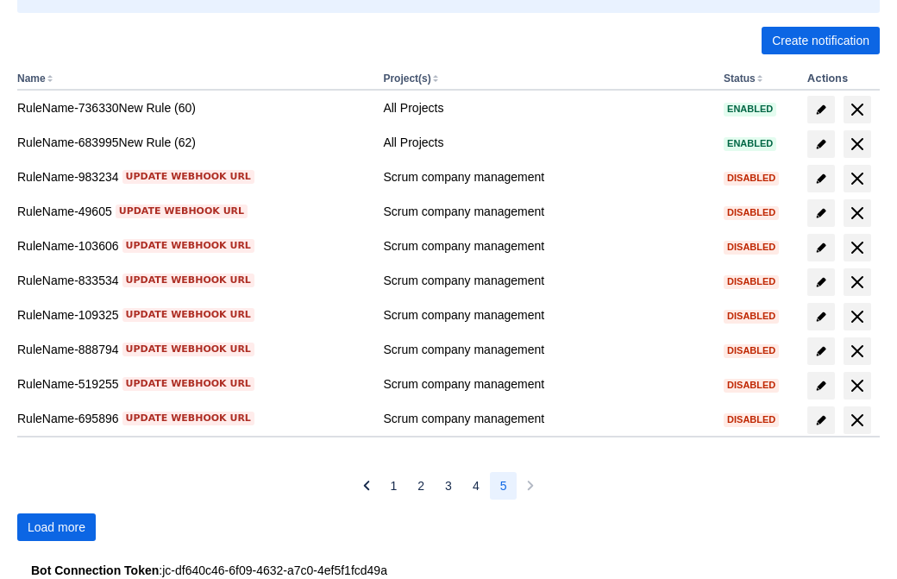
click at [56, 527] on span "Load more" at bounding box center [57, 527] width 58 height 28
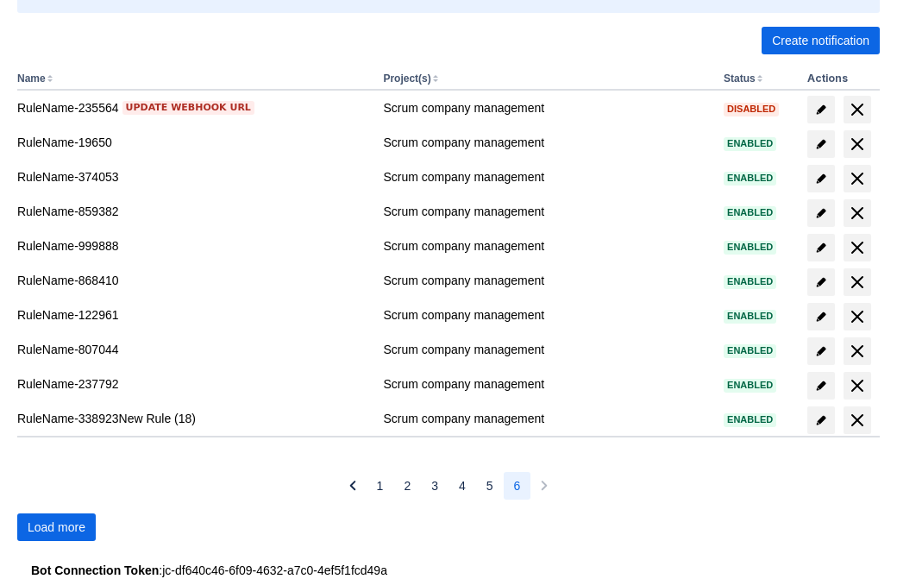
click at [56, 527] on span "Load more" at bounding box center [57, 527] width 58 height 28
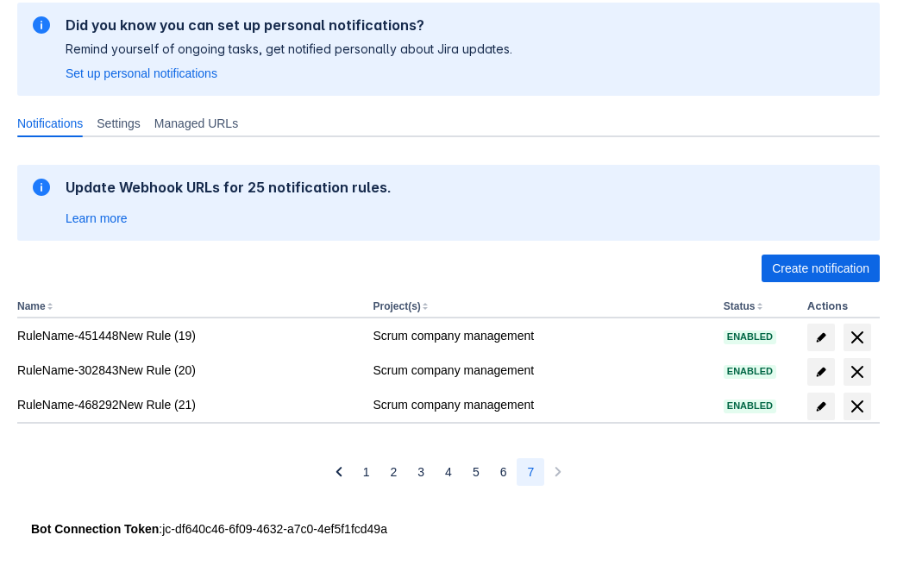
scroll to position [128, 0]
click at [856, 406] on span "delete" at bounding box center [857, 406] width 21 height 21
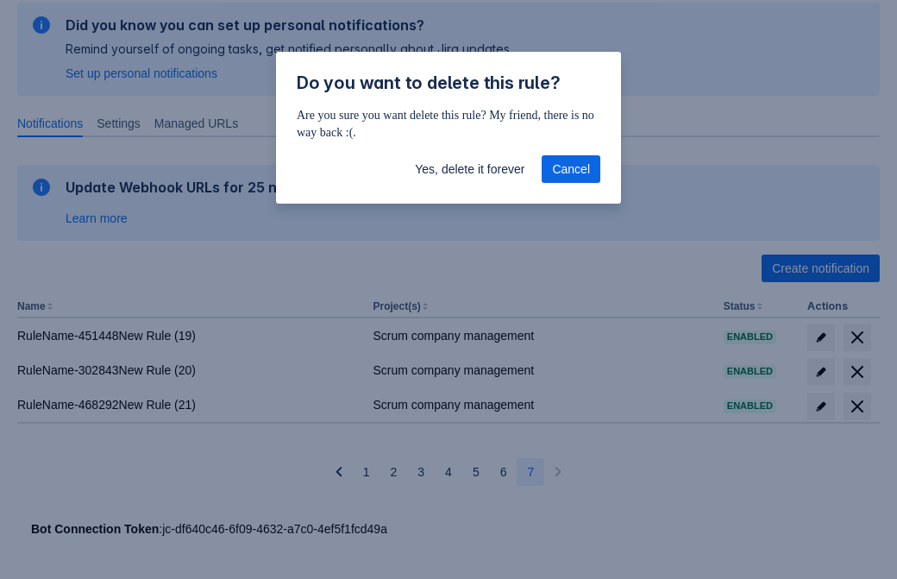
click at [469, 169] on span "Yes, delete it forever" at bounding box center [470, 169] width 110 height 28
